Goal: Entertainment & Leisure: Consume media (video, audio)

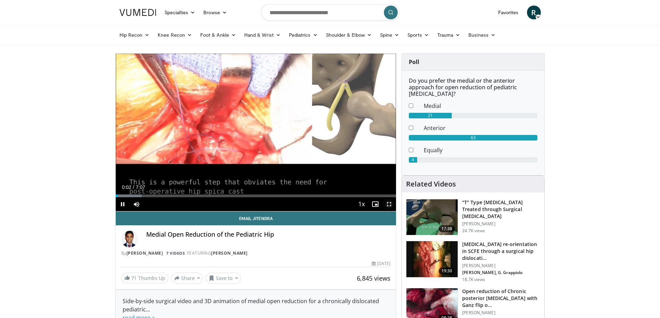
click at [388, 206] on span "Video Player" at bounding box center [389, 205] width 14 height 14
click at [384, 205] on span "Video Player" at bounding box center [389, 205] width 14 height 14
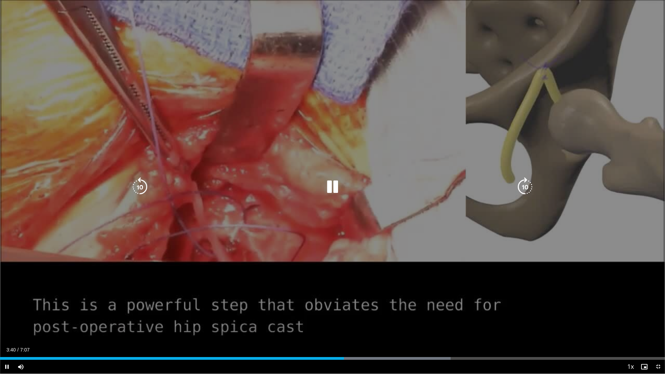
click at [140, 186] on icon "Video Player" at bounding box center [139, 186] width 19 height 19
click at [327, 251] on div "10 seconds Tap to unmute" at bounding box center [332, 187] width 665 height 374
click at [328, 184] on icon "Video Player" at bounding box center [332, 186] width 19 height 19
click at [410, 318] on div "10 seconds Tap to unmute" at bounding box center [332, 187] width 665 height 374
click at [303, 147] on div "10 seconds Tap to unmute" at bounding box center [332, 187] width 665 height 374
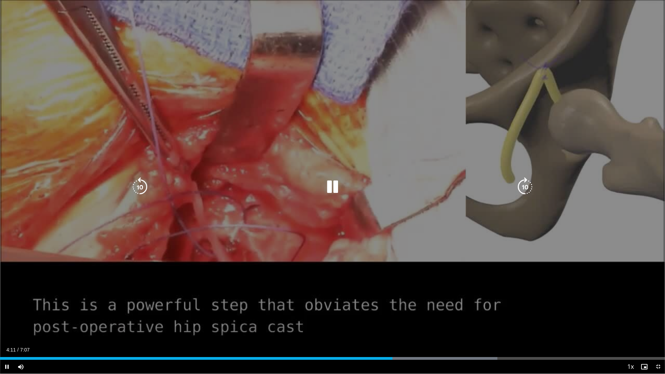
click at [317, 162] on div "10 seconds Tap to unmute" at bounding box center [332, 187] width 665 height 374
click at [330, 183] on icon "Video Player" at bounding box center [332, 186] width 19 height 19
